Goal: Find specific page/section: Find specific page/section

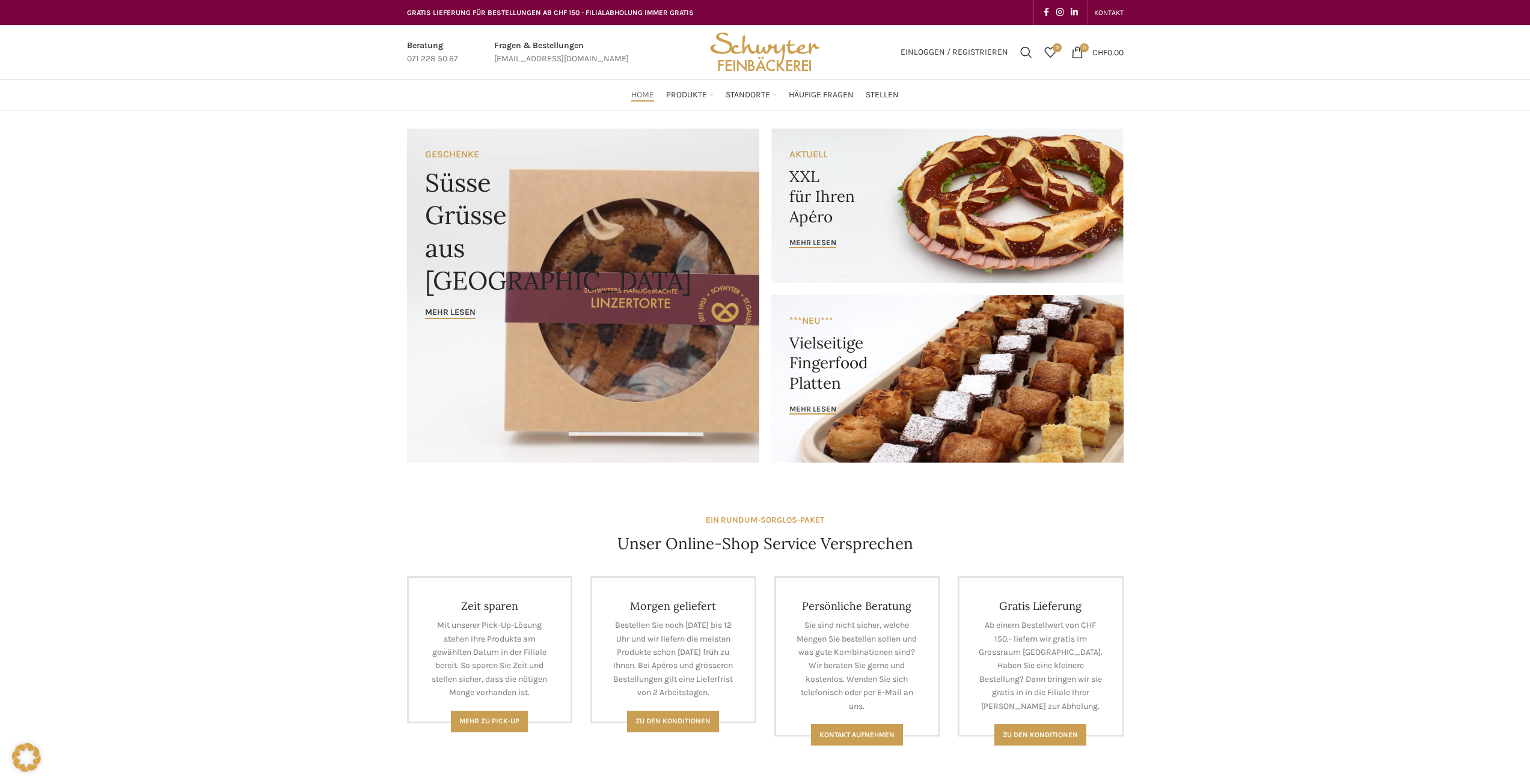
click at [643, 101] on span "Home" at bounding box center [642, 96] width 23 height 12
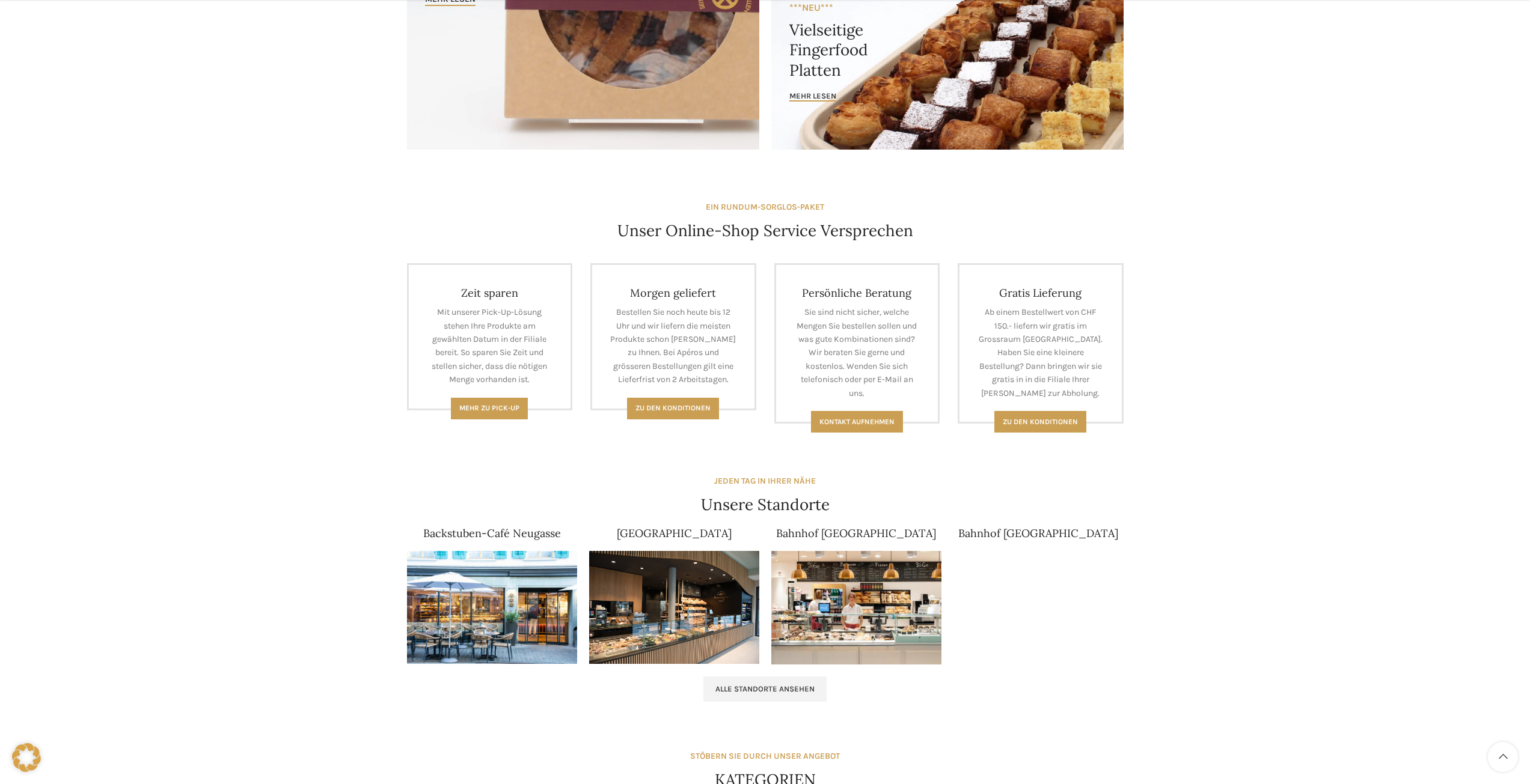
scroll to position [421, 0]
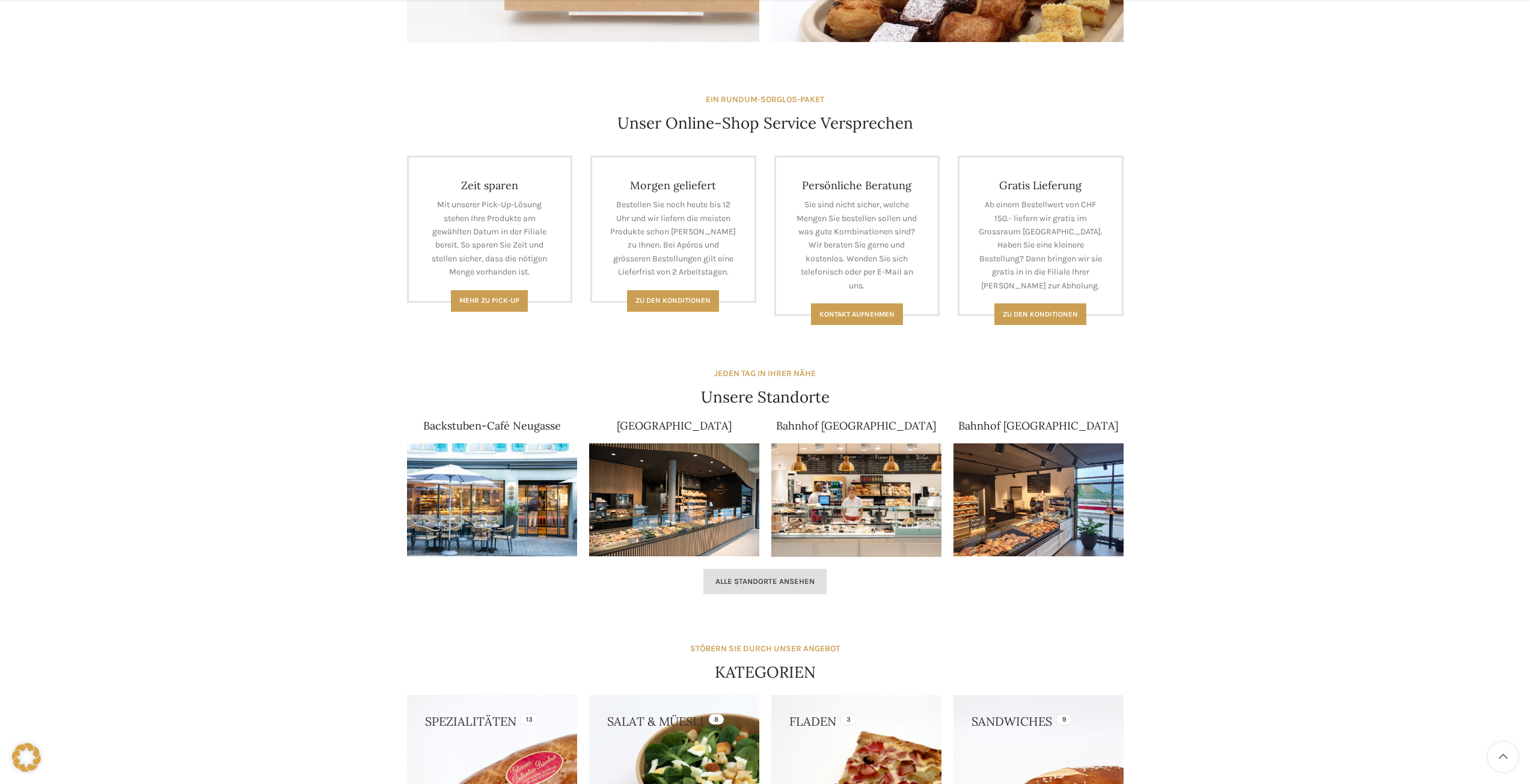
click at [751, 577] on span "Alle Standorte ansehen" at bounding box center [765, 582] width 100 height 10
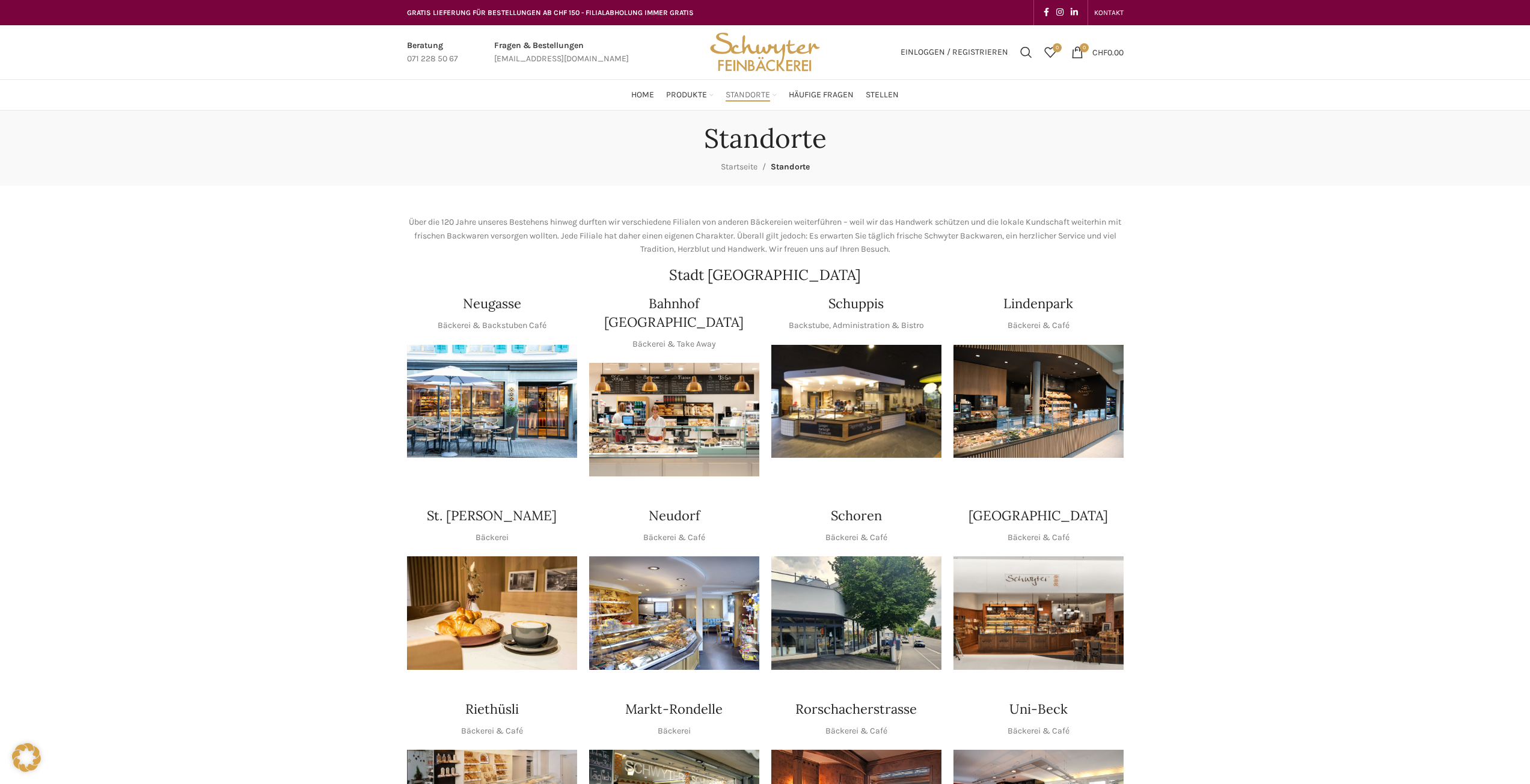
click at [699, 556] on img "1 / 1" at bounding box center [674, 613] width 170 height 113
click at [804, 377] on img "1 / 1" at bounding box center [856, 401] width 170 height 113
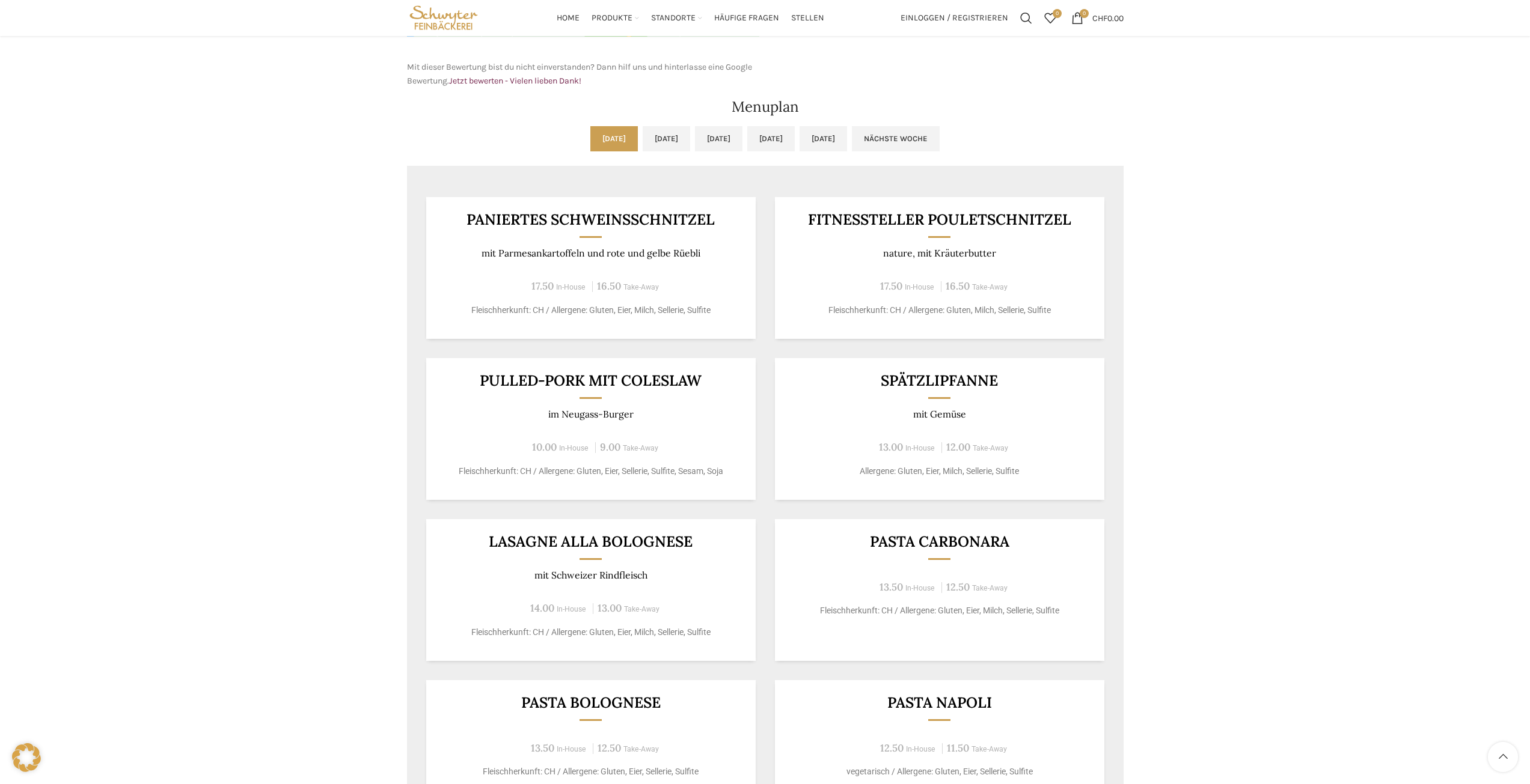
scroll to position [481, 0]
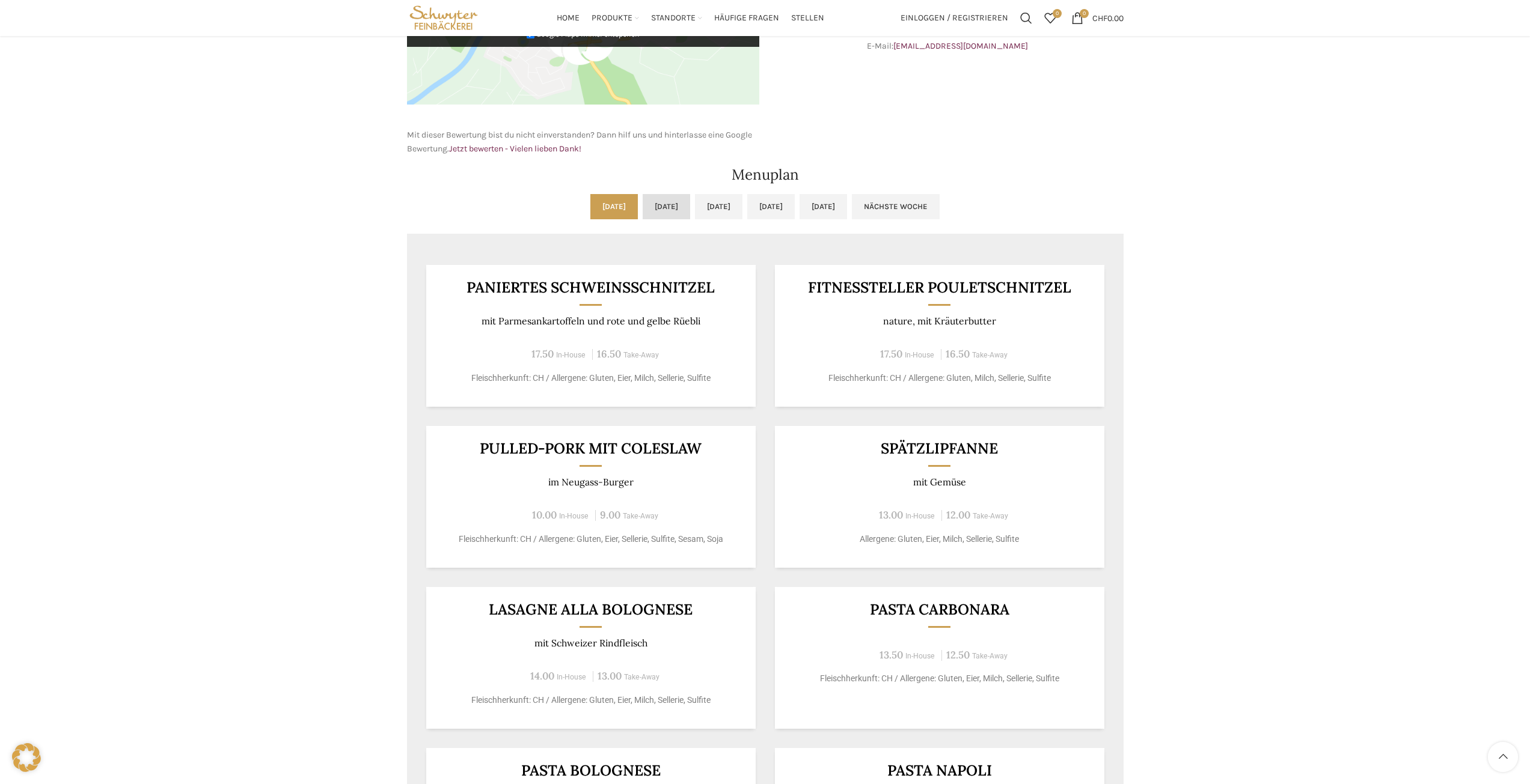
click at [642, 214] on link "[DATE]" at bounding box center [666, 207] width 47 height 26
click at [707, 206] on link "[DATE]" at bounding box center [719, 207] width 47 height 26
click at [360, 265] on div "Backstubenbistro Schuppis Wochentag ÖFFNUNGSZEITEN [DATE][GEOGRAPHIC_DATA][DATE…" at bounding box center [765, 274] width 1530 height 1289
